Goal: Task Accomplishment & Management: Manage account settings

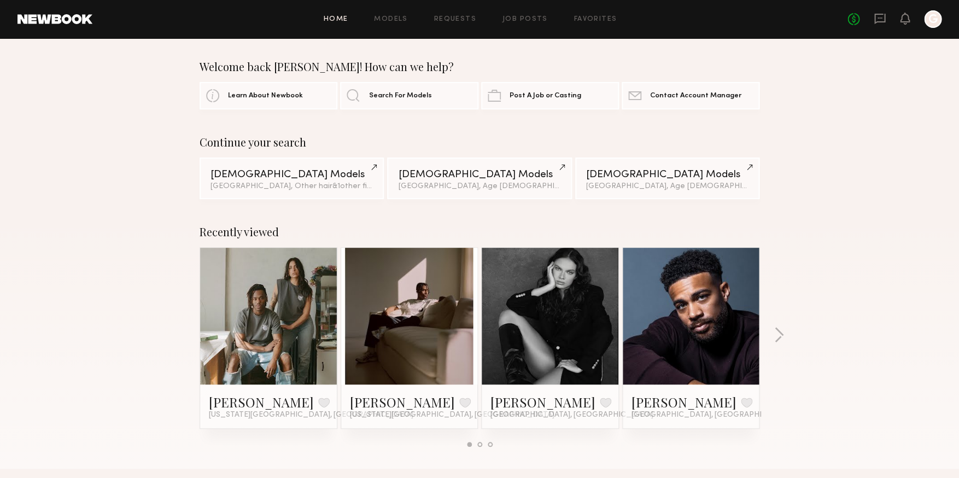
click at [935, 17] on div at bounding box center [932, 18] width 17 height 17
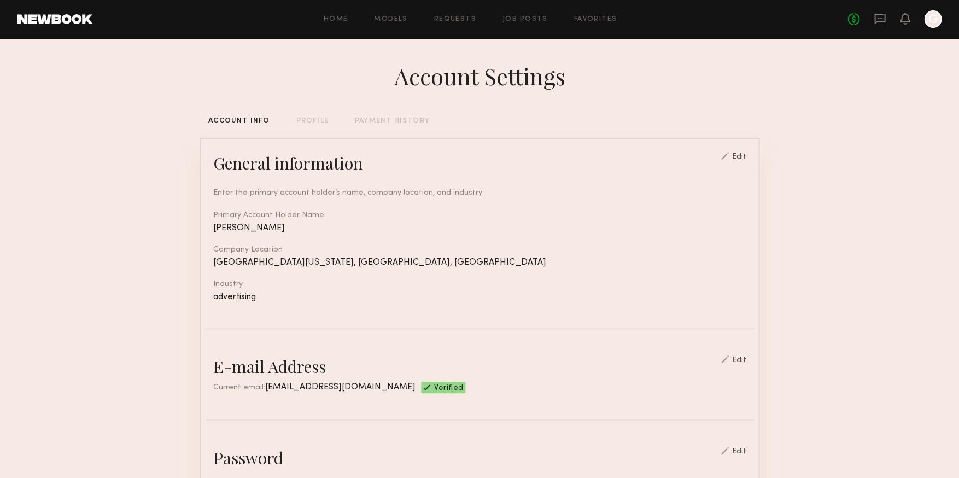
click at [929, 21] on div at bounding box center [932, 18] width 17 height 17
click at [906, 18] on icon at bounding box center [904, 18] width 9 height 8
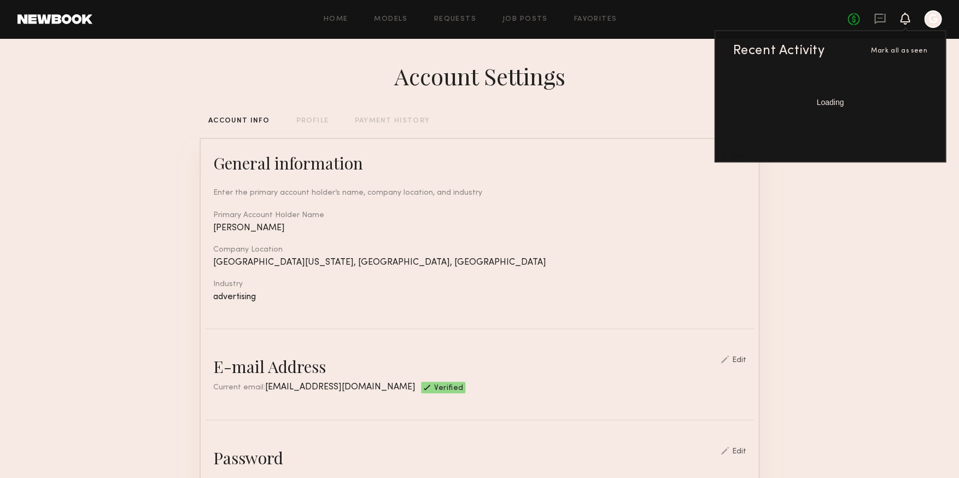
click at [935, 16] on div at bounding box center [932, 18] width 17 height 17
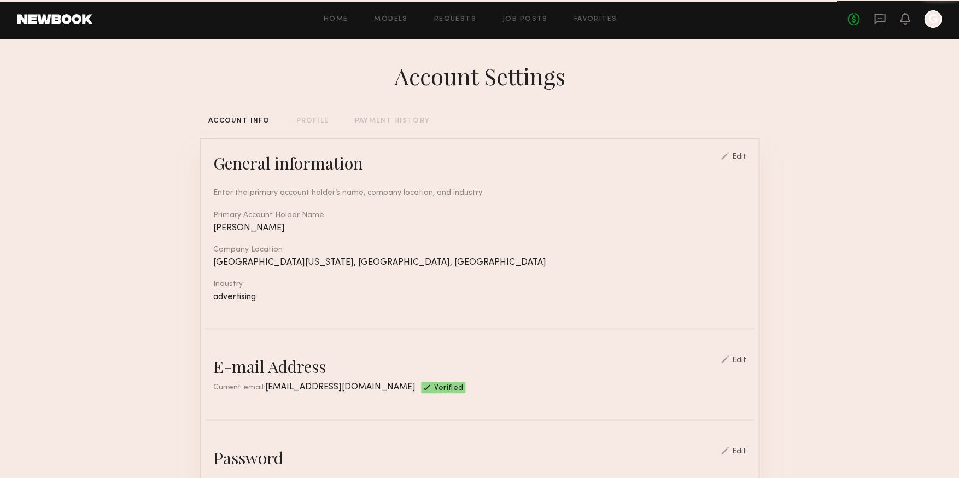
click at [934, 18] on div at bounding box center [932, 18] width 17 height 17
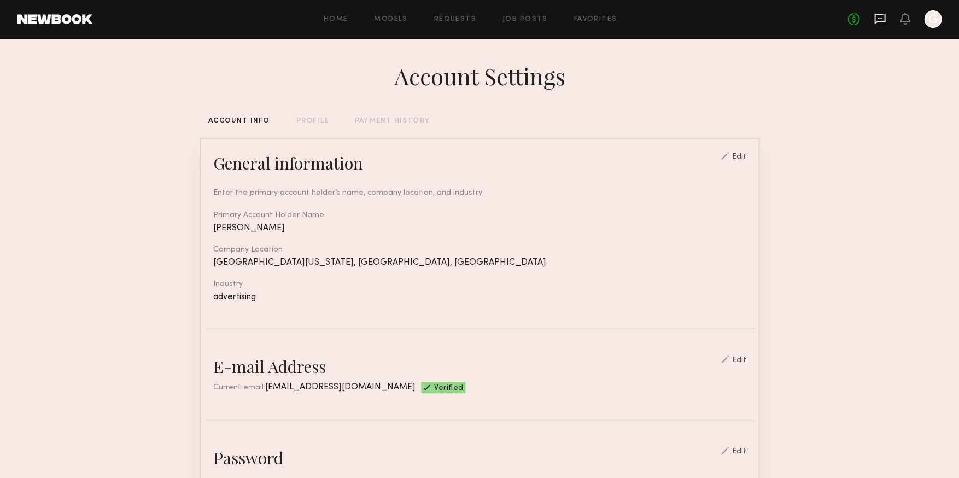
click at [882, 19] on icon at bounding box center [879, 19] width 11 height 10
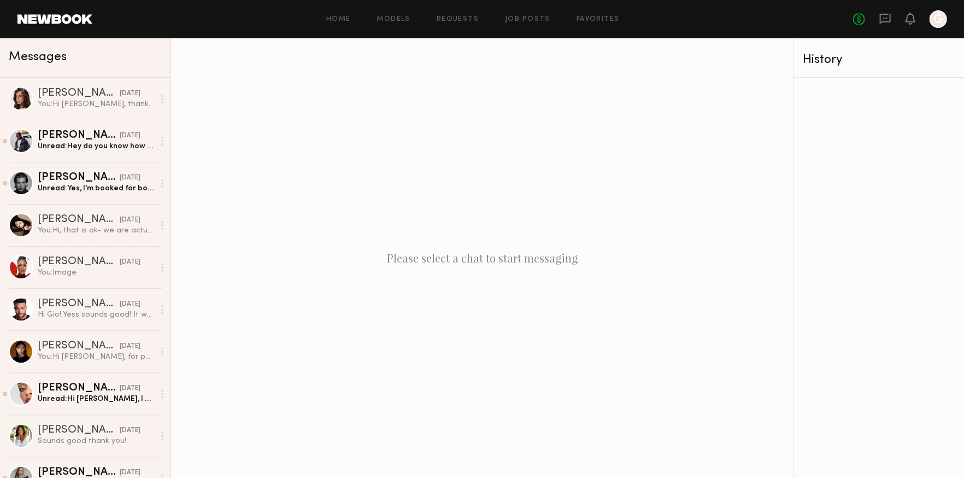
click at [938, 24] on div at bounding box center [937, 18] width 17 height 17
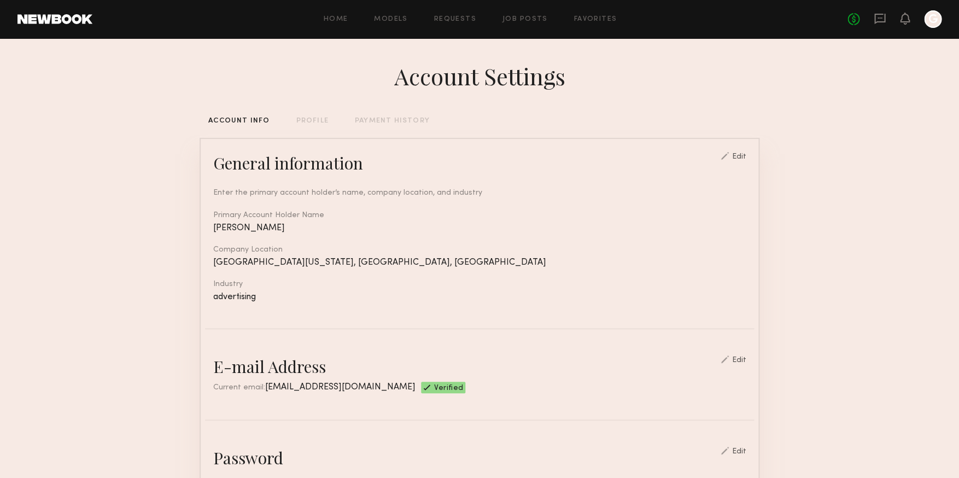
click at [376, 119] on div "PAYMENT HISTORY" at bounding box center [392, 121] width 75 height 7
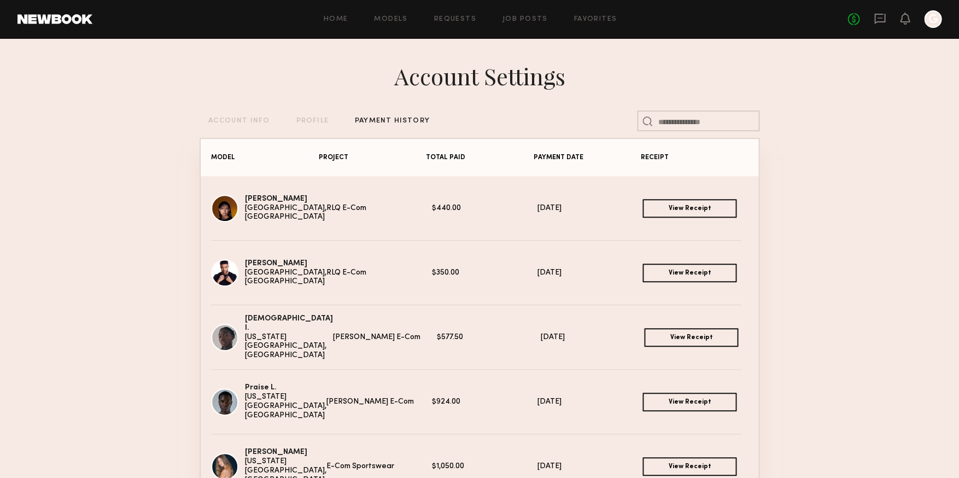
scroll to position [9, 0]
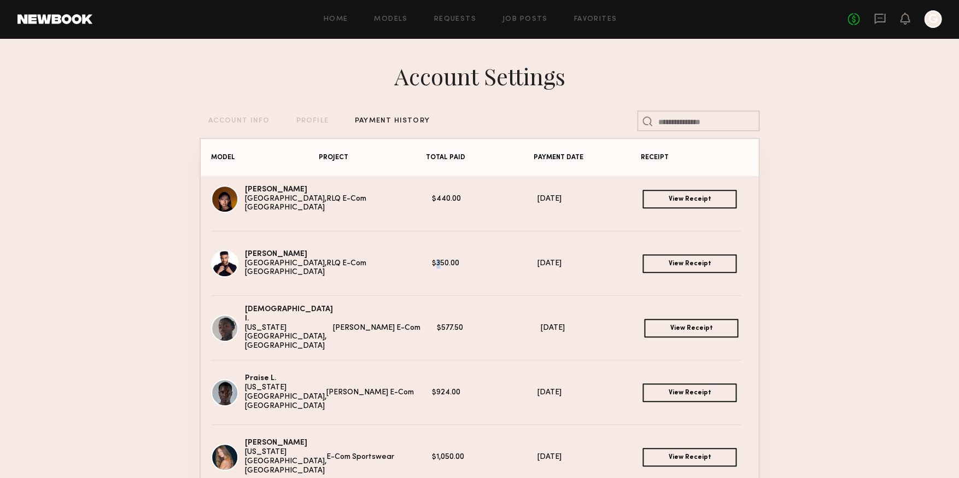
drag, startPoint x: 427, startPoint y: 259, endPoint x: 459, endPoint y: 259, distance: 31.7
click at [455, 259] on div "$350.00" at bounding box center [484, 263] width 105 height 9
click at [649, 264] on link "View Receipt" at bounding box center [689, 263] width 94 height 19
